Goal: Information Seeking & Learning: Check status

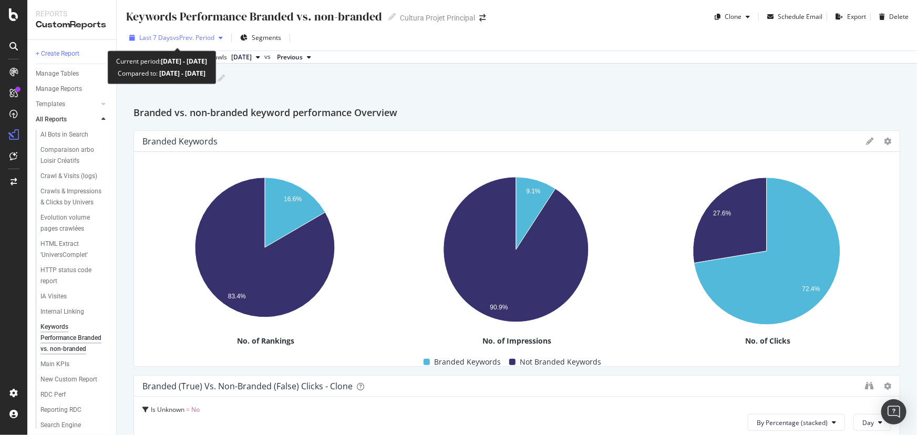
click at [188, 40] on span "vs Prev. Period" at bounding box center [194, 37] width 42 height 9
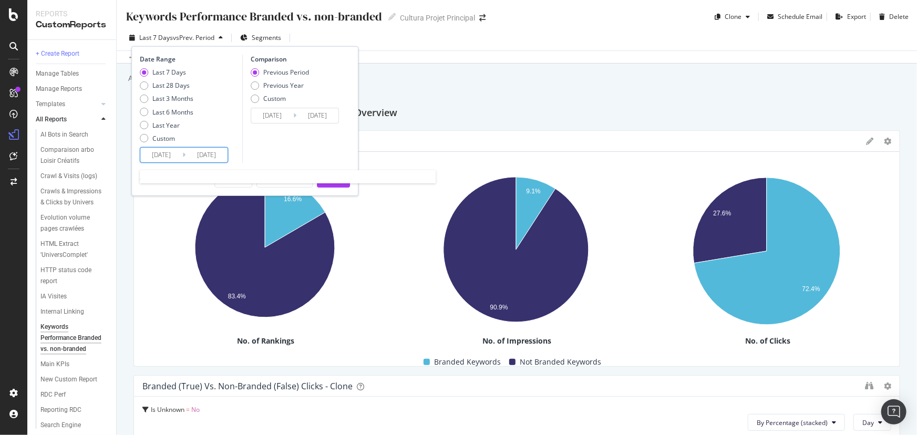
click at [165, 153] on input "2025/09/09" at bounding box center [161, 155] width 42 height 15
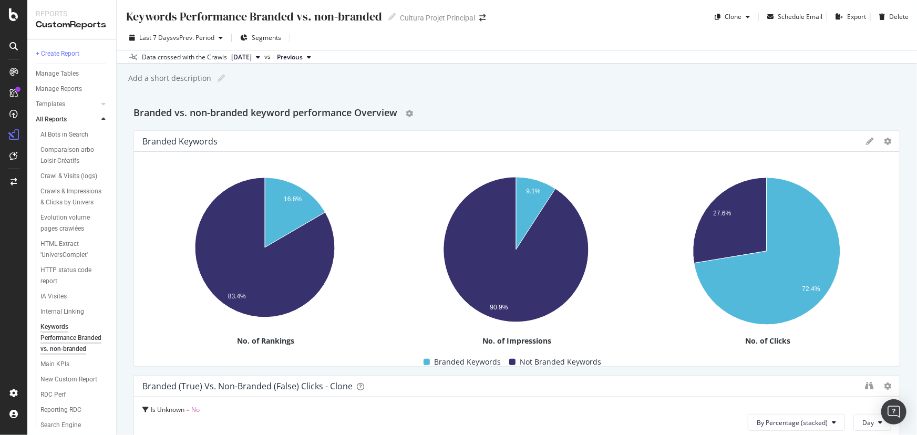
click at [825, 113] on div "Branded vs. non-branded keyword performance Overview" at bounding box center [516, 113] width 767 height 17
